Goal: Register for event/course

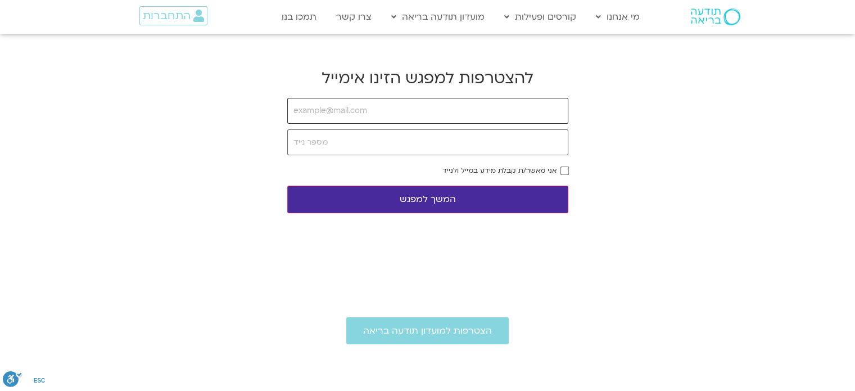
click at [360, 111] on input "email" at bounding box center [427, 111] width 281 height 26
type input "[EMAIL_ADDRESS][DOMAIN_NAME]"
click at [366, 140] on input "tel" at bounding box center [427, 142] width 281 height 26
type input "0522226332"
click at [431, 195] on button "המשך למפגש" at bounding box center [427, 200] width 281 height 28
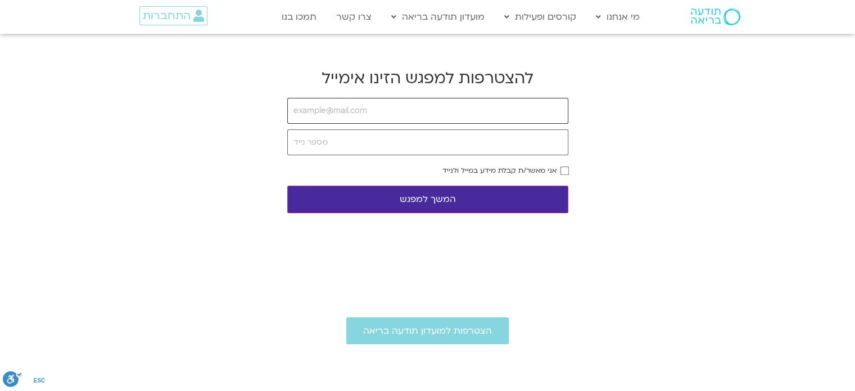
click at [327, 112] on input "email" at bounding box center [427, 111] width 281 height 26
type input "[EMAIL_ADDRESS][DOMAIN_NAME]"
click at [329, 143] on input "tel" at bounding box center [427, 142] width 281 height 26
type input "0522226332"
click at [423, 197] on button "המשך למפגש" at bounding box center [427, 200] width 281 height 28
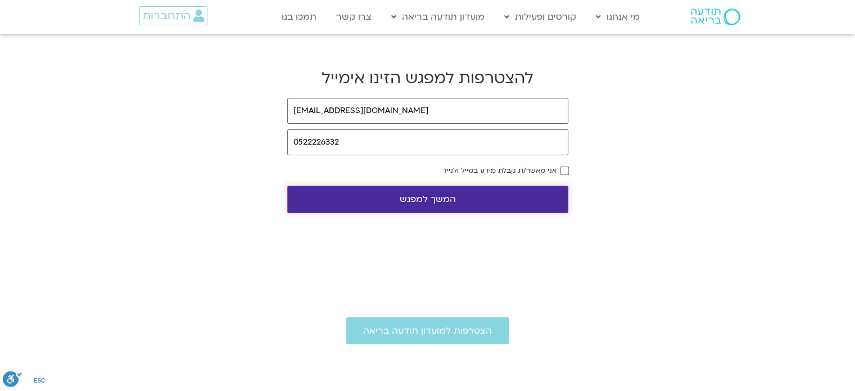
click at [436, 195] on button "המשך למפגש" at bounding box center [427, 200] width 281 height 28
